Goal: Information Seeking & Learning: Learn about a topic

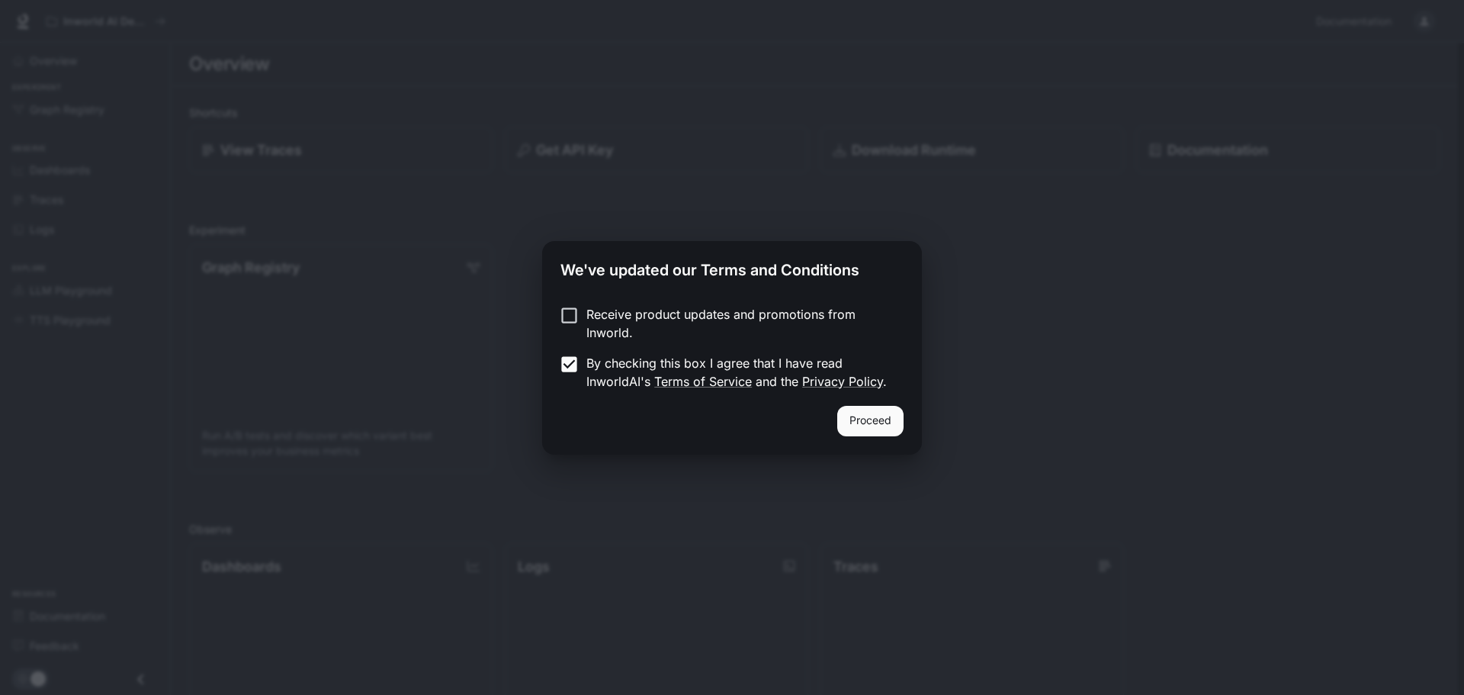
click at [869, 413] on button "Proceed" at bounding box center [870, 421] width 66 height 31
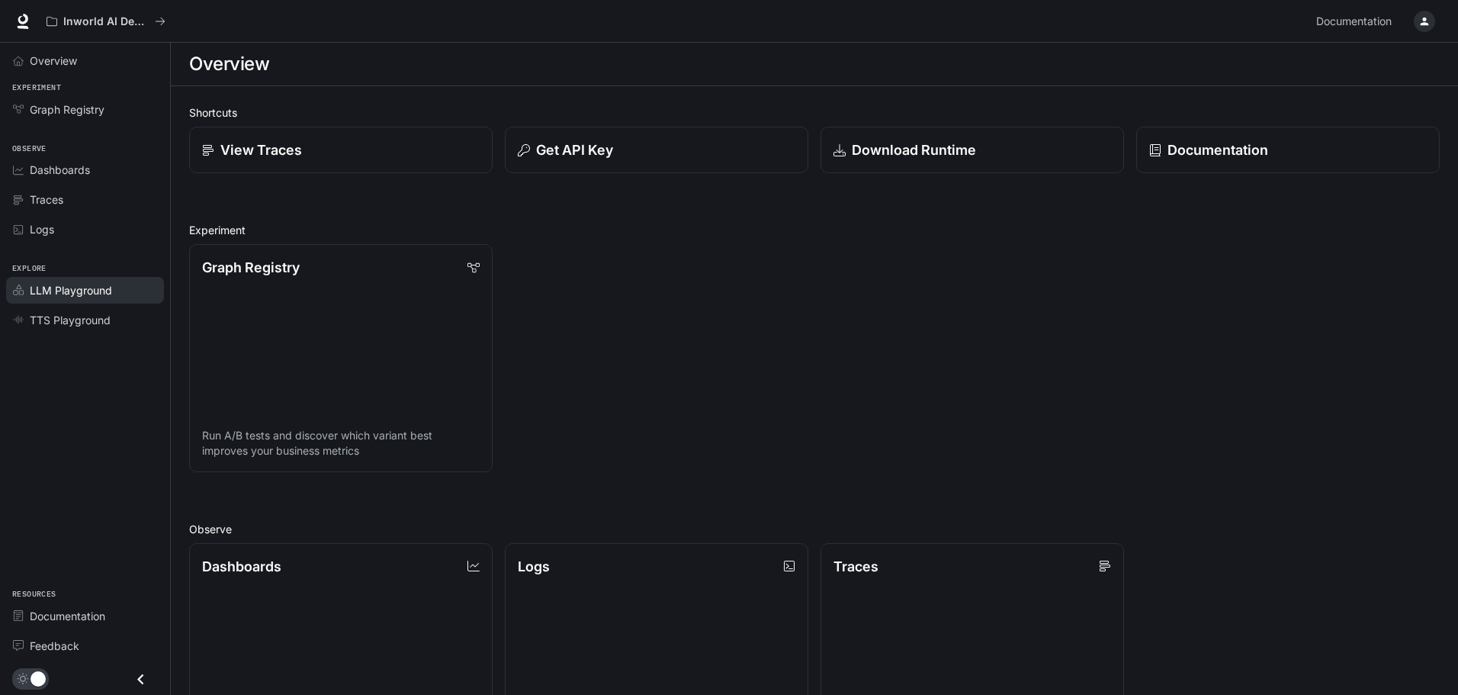
click at [95, 293] on span "LLM Playground" at bounding box center [71, 290] width 82 height 16
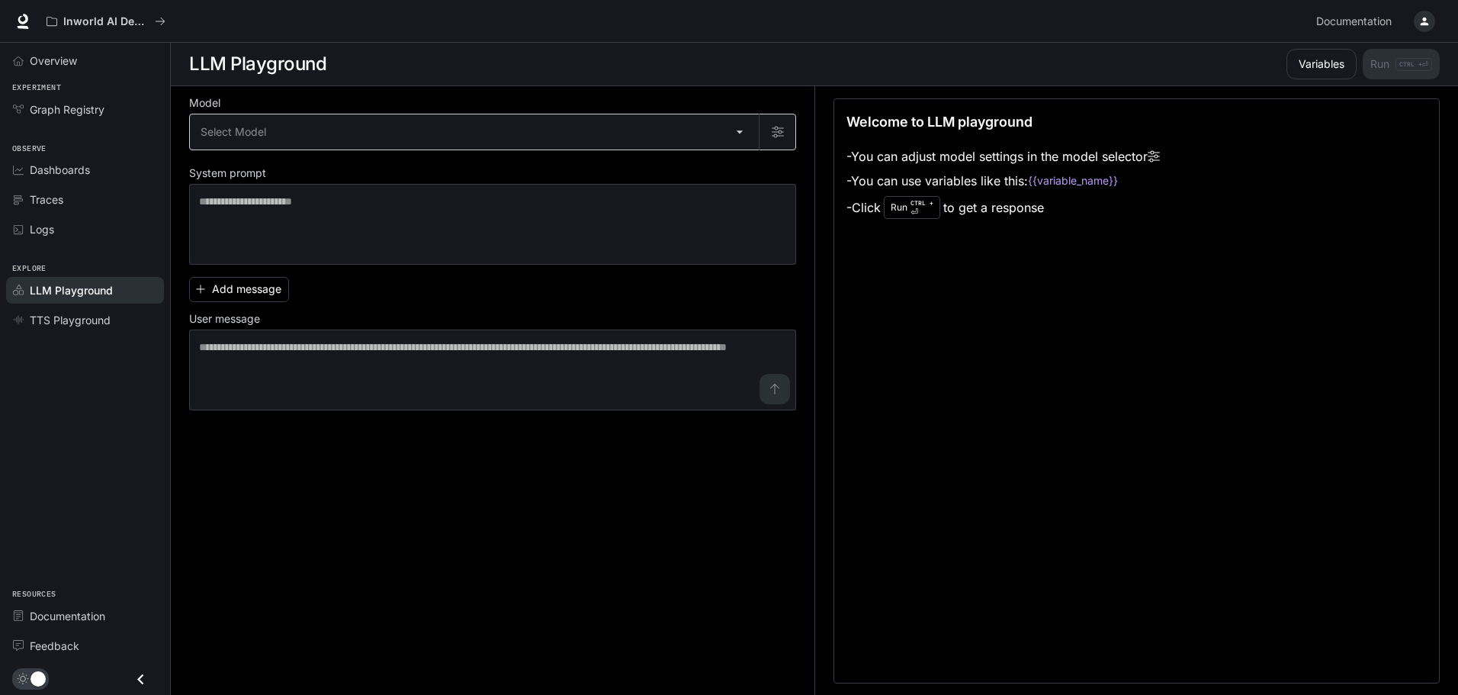
click at [741, 133] on body "Skip to main content Inworld AI Demos Documentation Documentation Portal Overvi…" at bounding box center [729, 348] width 1458 height 696
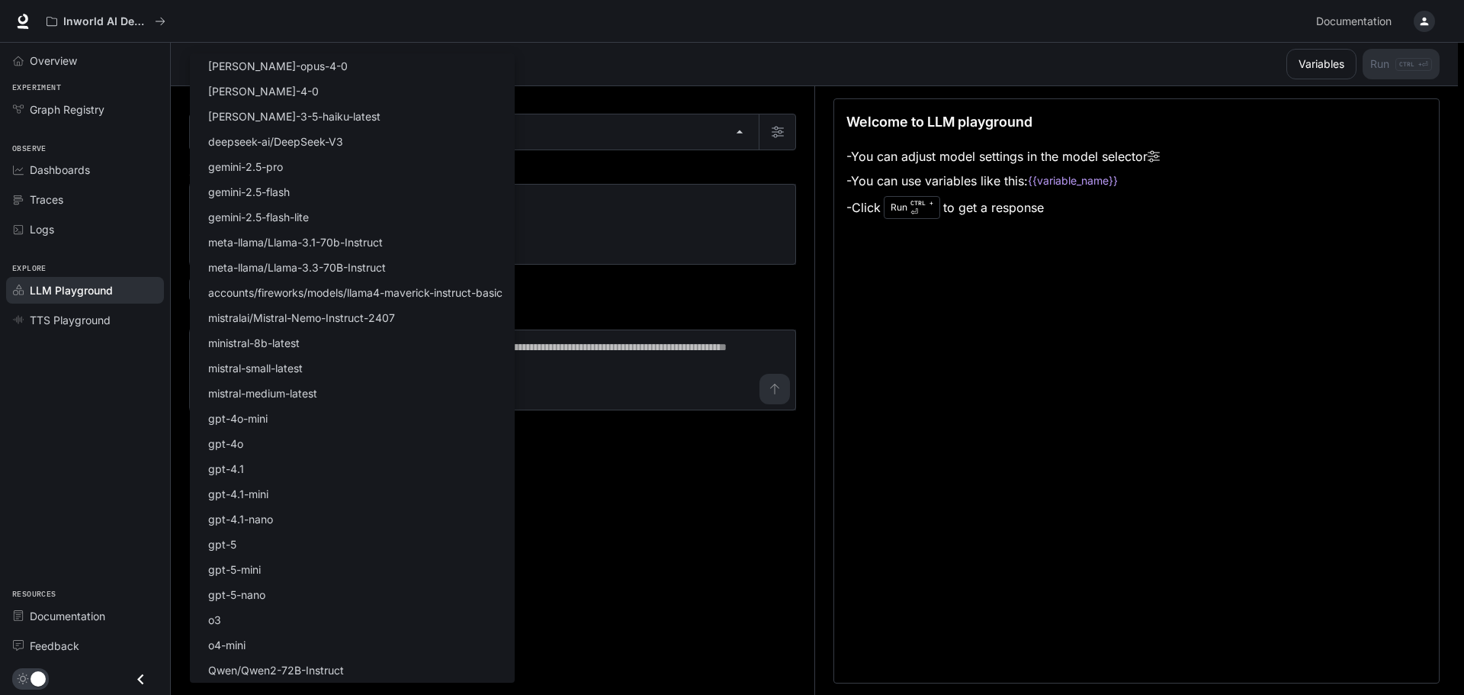
click at [99, 618] on div at bounding box center [732, 347] width 1464 height 695
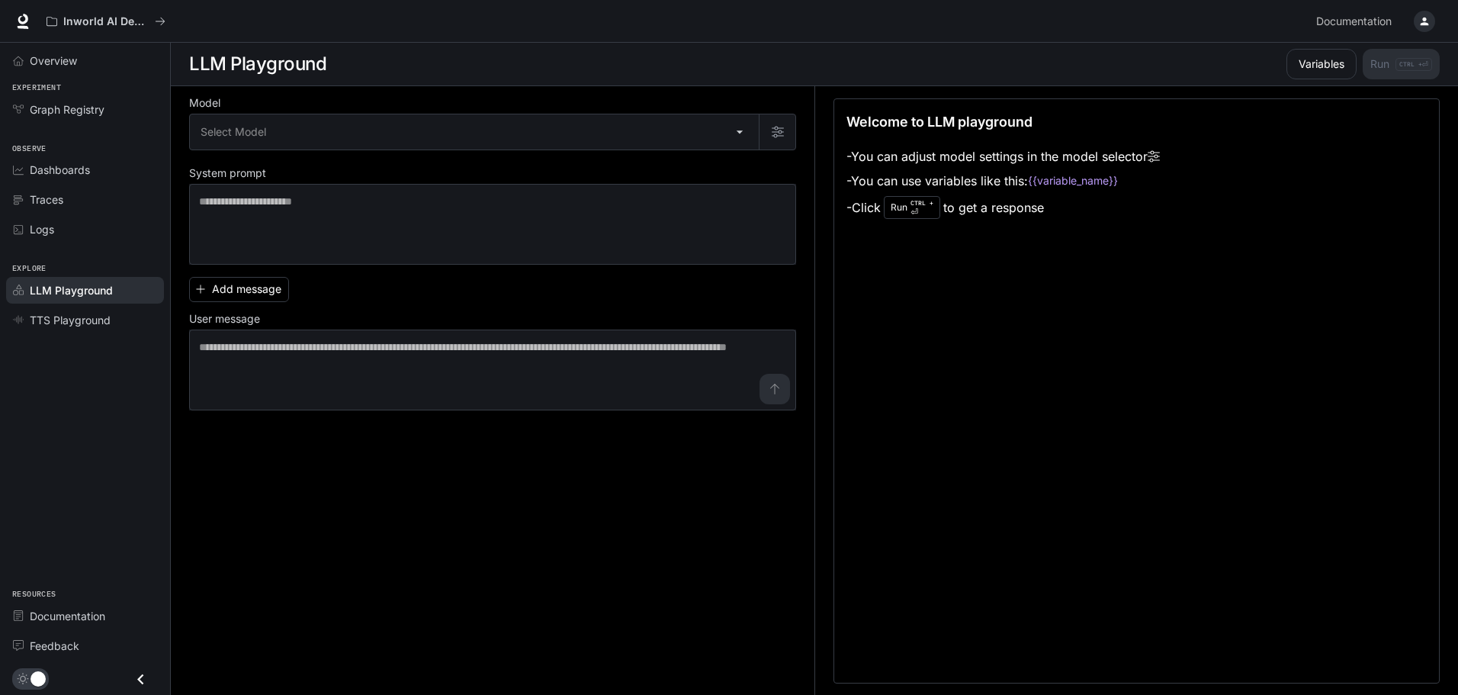
click at [94, 619] on div "Select Model claude-opus-4-0 claude-sonnet-4-0 claude-3-5-haiku-latest deepseek…" at bounding box center [729, 347] width 1458 height 695
click at [94, 619] on span "Documentation" at bounding box center [68, 616] width 76 height 16
